Goal: Navigation & Orientation: Understand site structure

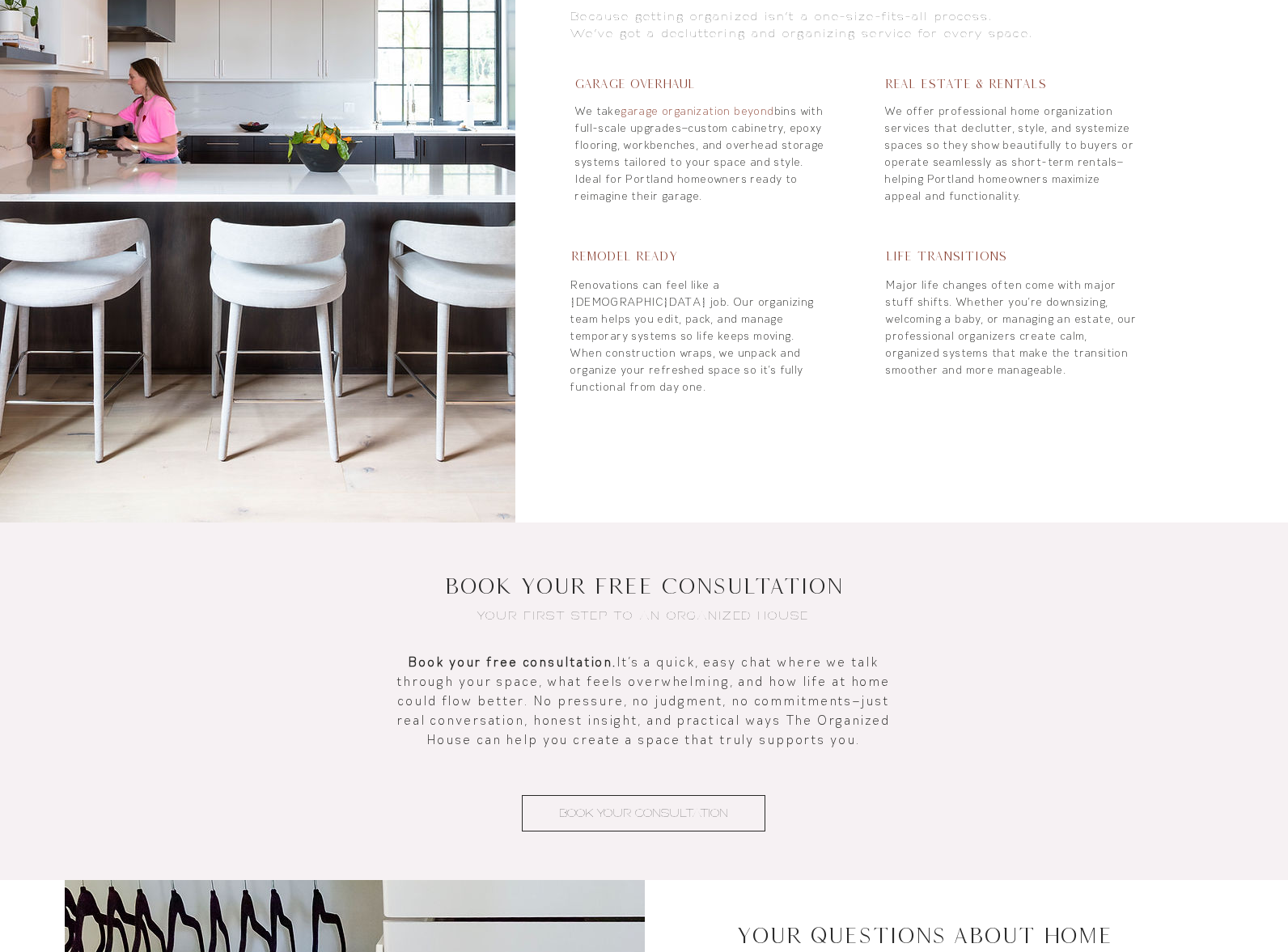
scroll to position [1233, 0]
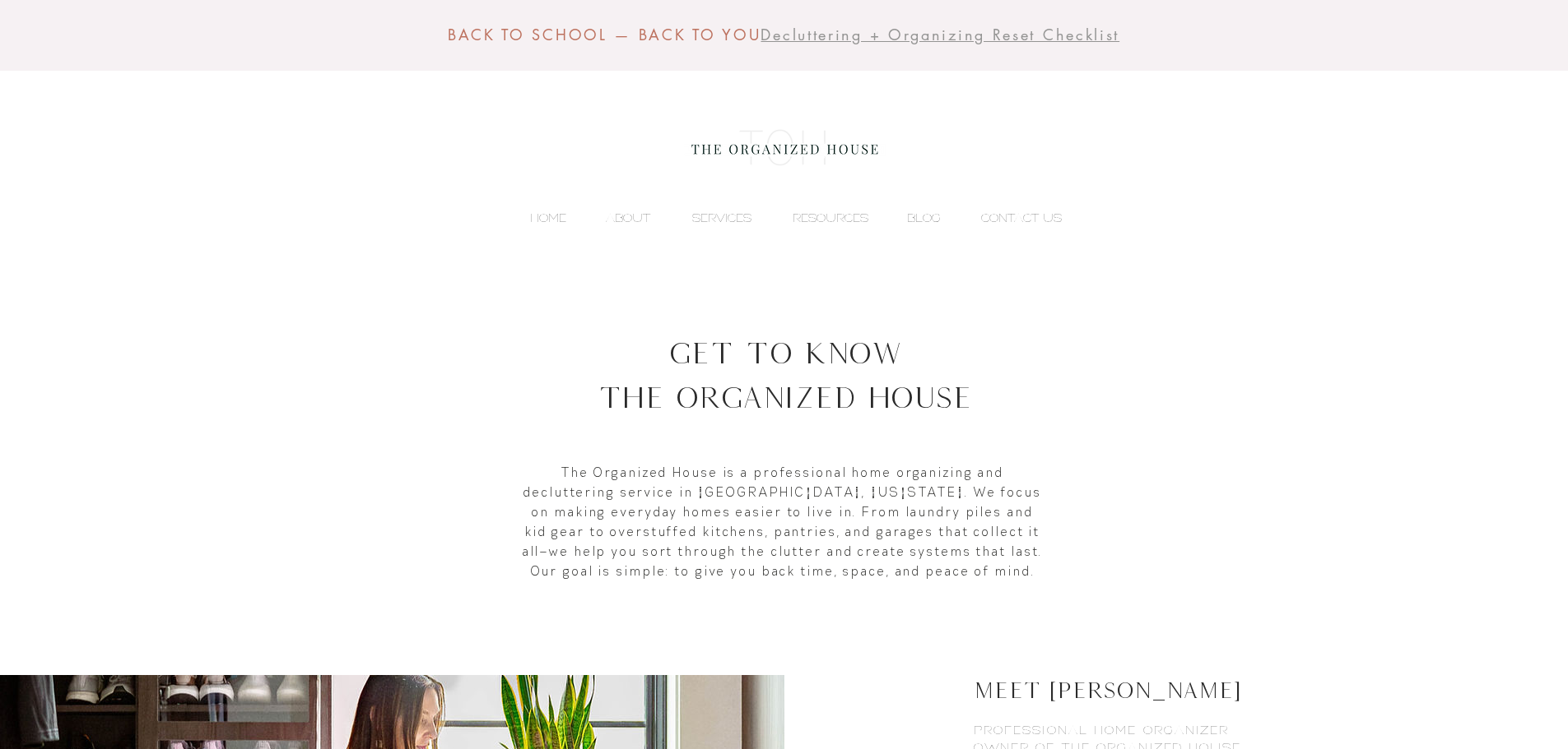
drag, startPoint x: 1481, startPoint y: 94, endPoint x: 1528, endPoint y: 1, distance: 104.2
click at [1481, 94] on div "BACK TO SCHOOL — BACK TO YOU Decluttering + Organizing Reset Checklist HOME ABO…" at bounding box center [784, 142] width 1568 height 284
